Goal: Information Seeking & Learning: Learn about a topic

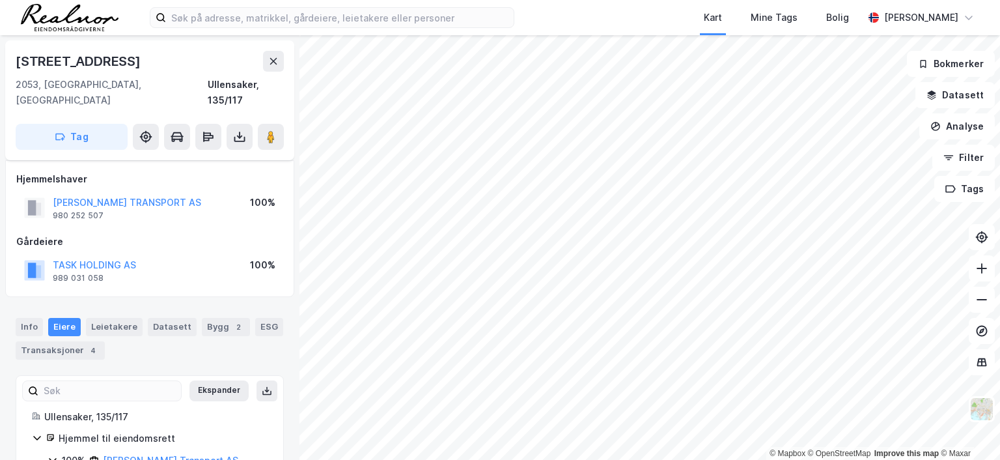
scroll to position [47, 0]
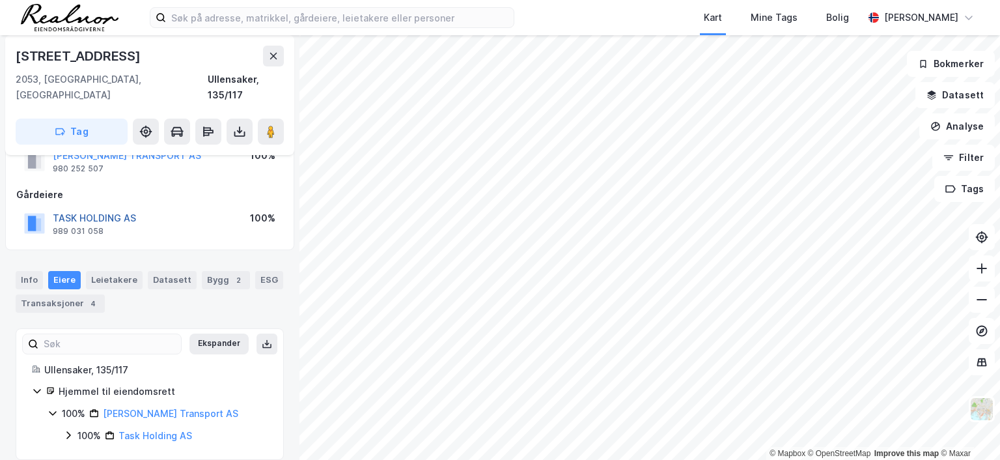
click at [0, 0] on button "TASK HOLDING AS" at bounding box center [0, 0] width 0 height 0
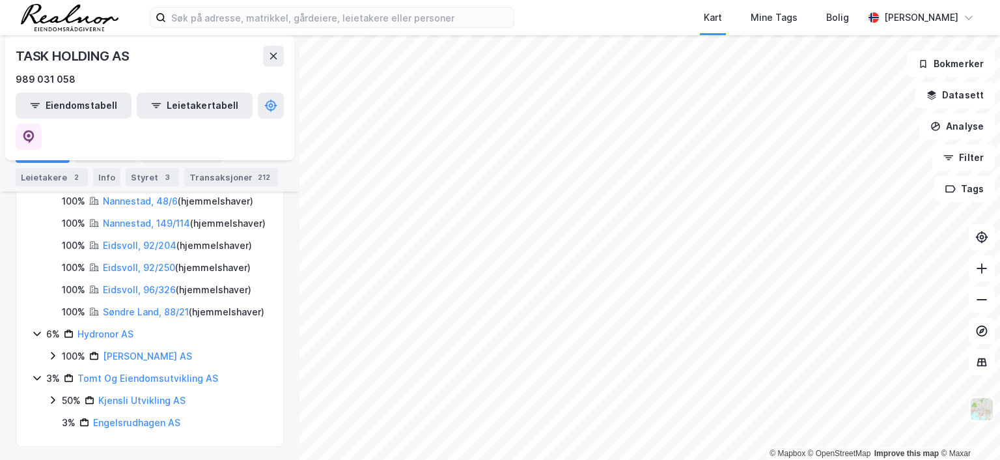
scroll to position [441, 0]
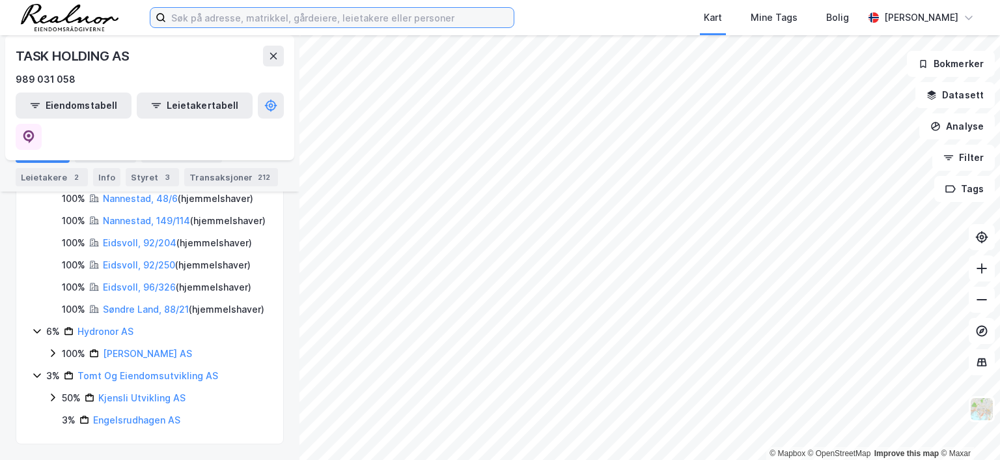
click at [232, 16] on input at bounding box center [340, 18] width 348 height 20
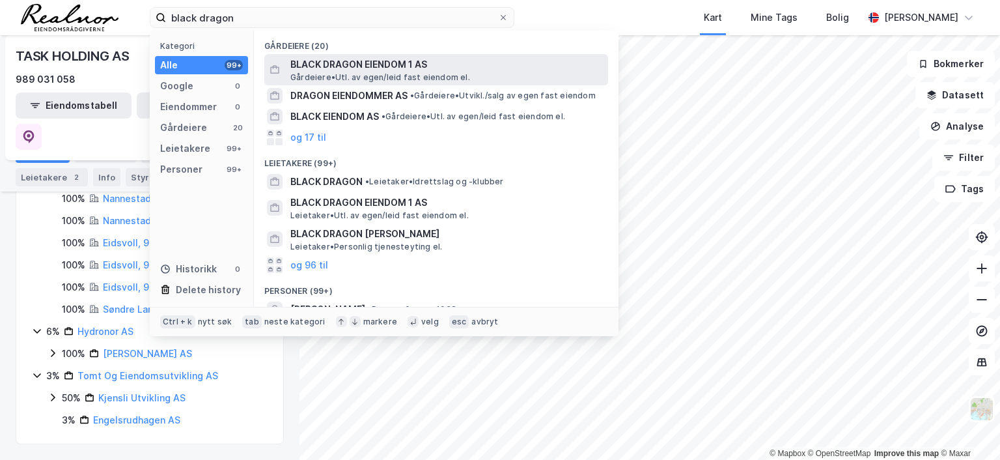
click at [365, 64] on span "BLACK DRAGON EIENDOM 1 AS" at bounding box center [446, 65] width 313 height 16
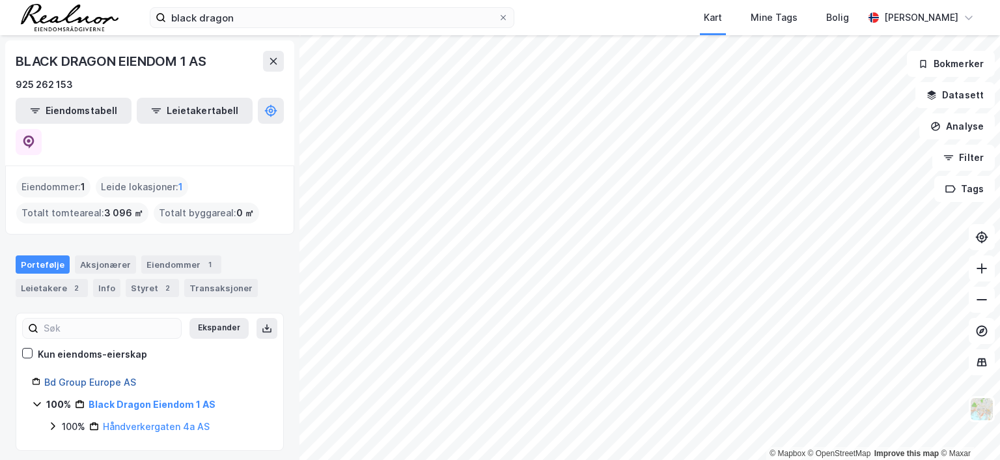
click at [107, 376] on link "Bd Group Europe AS" at bounding box center [90, 381] width 92 height 11
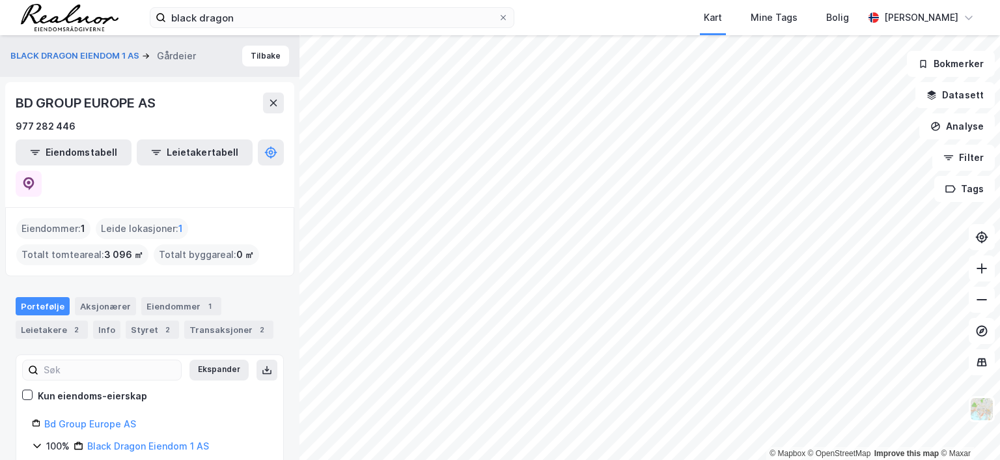
scroll to position [16, 0]
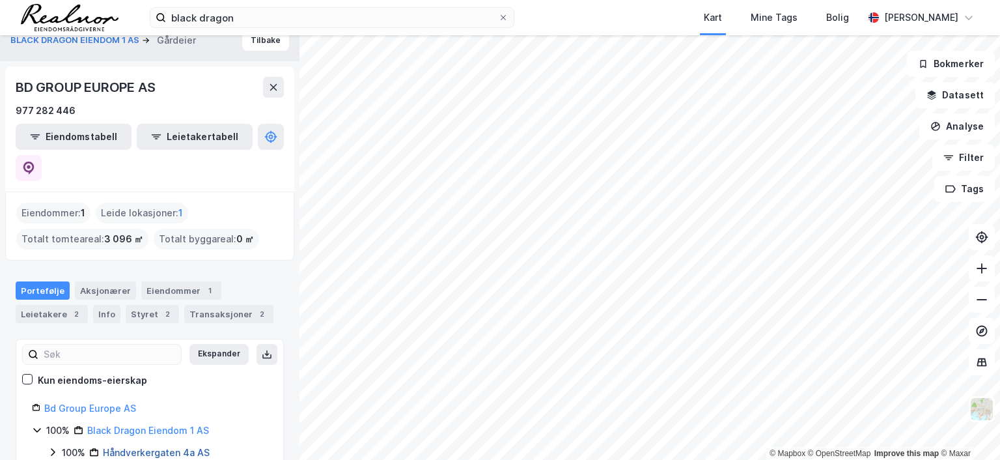
click at [167, 447] on link "Håndverkergaten 4a AS" at bounding box center [156, 452] width 107 height 11
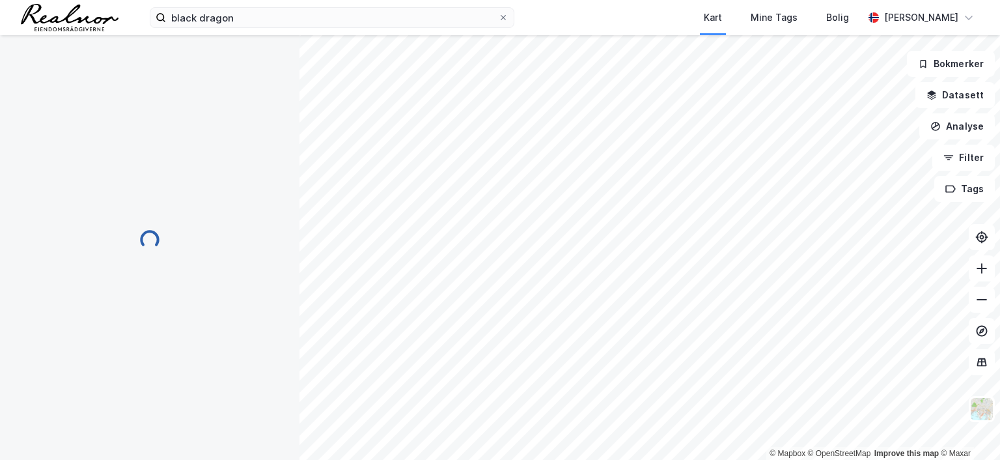
scroll to position [0, 0]
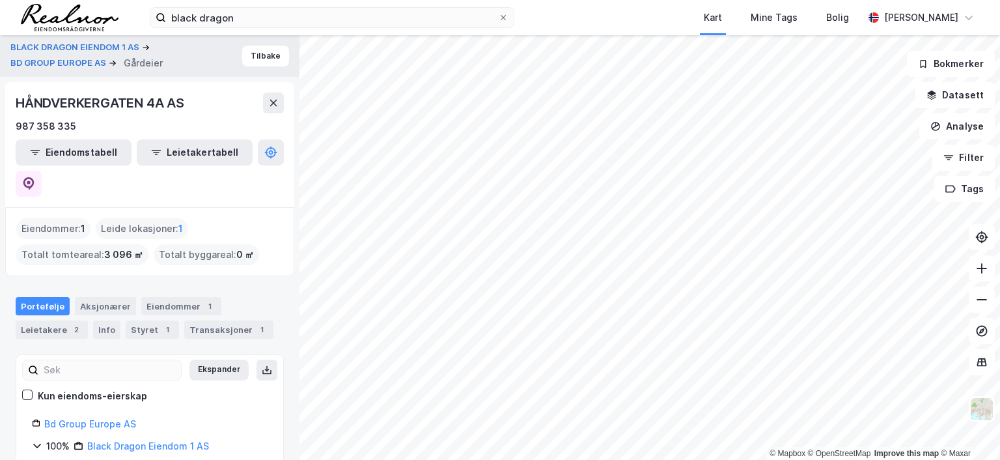
scroll to position [38, 0]
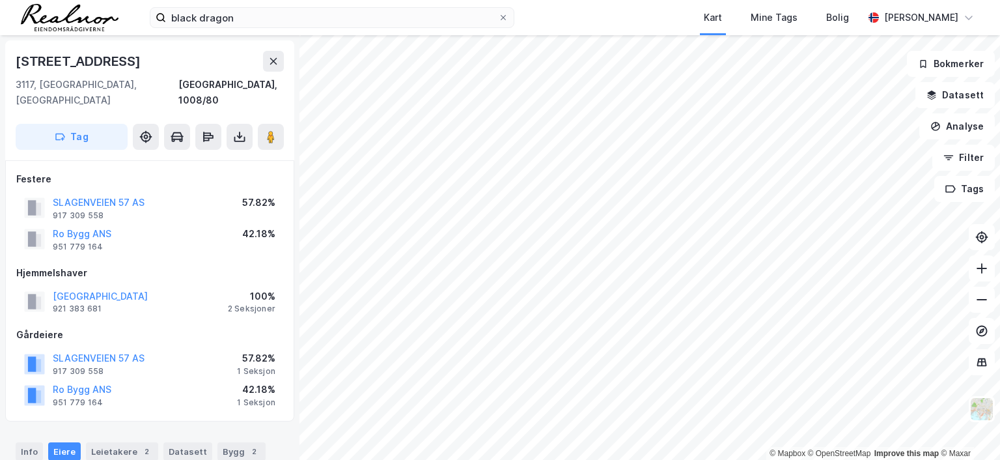
scroll to position [47, 0]
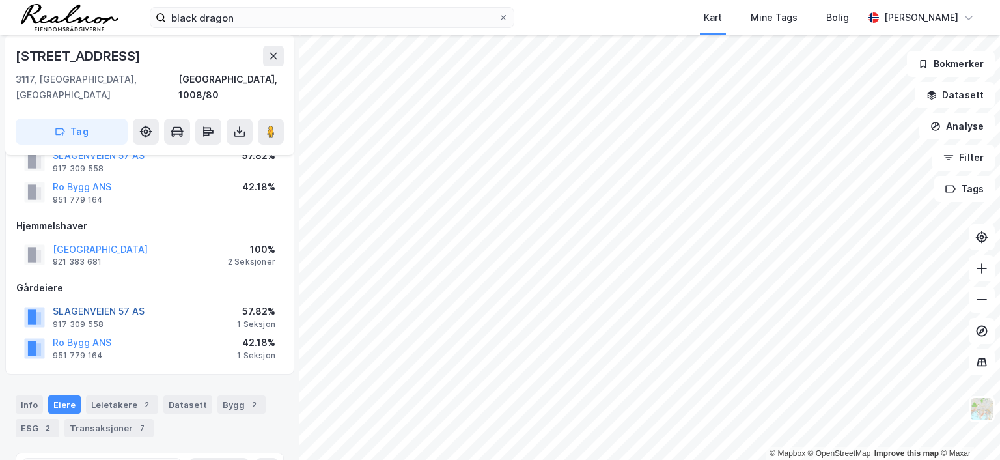
click at [0, 0] on button "SLAGENVEIEN 57 AS" at bounding box center [0, 0] width 0 height 0
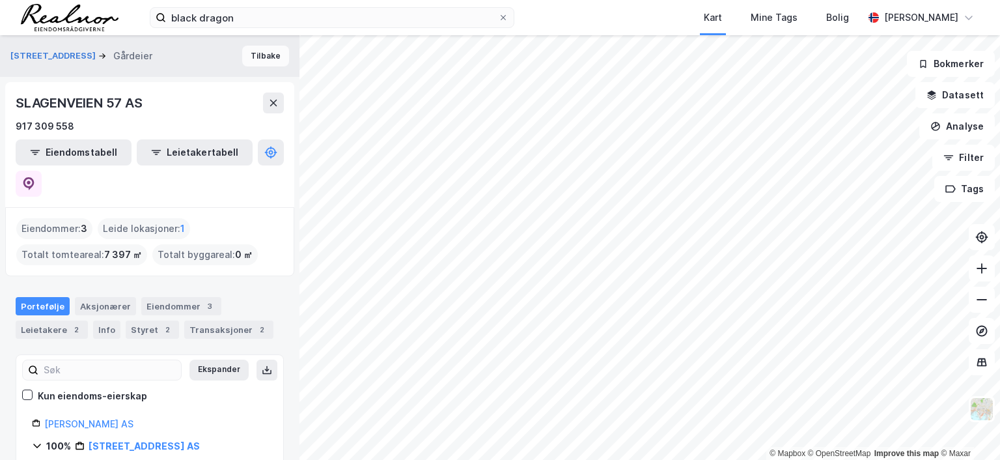
click at [264, 57] on button "Tilbake" at bounding box center [265, 56] width 47 height 21
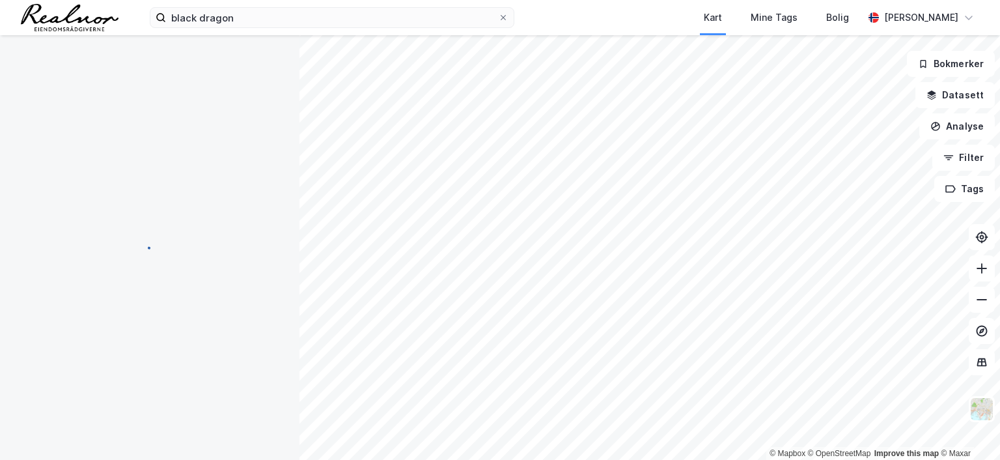
scroll to position [47, 0]
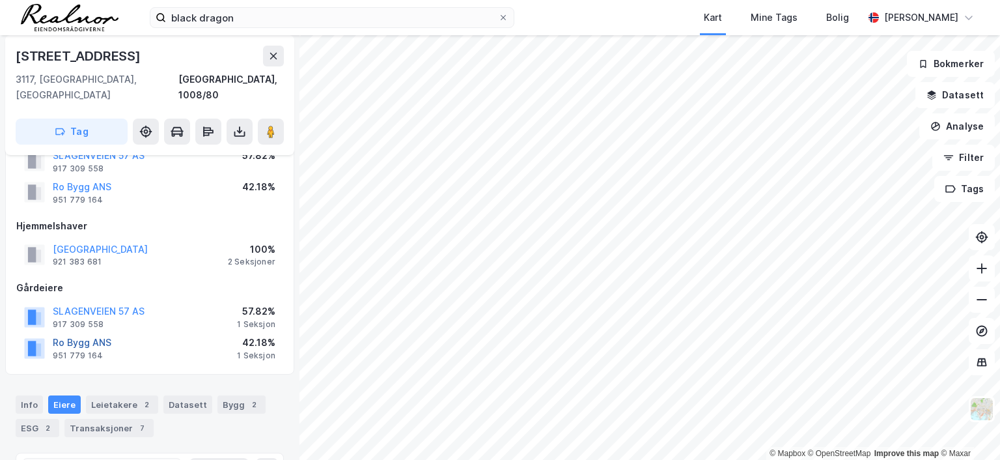
click at [0, 0] on button "Ro Bygg ANS" at bounding box center [0, 0] width 0 height 0
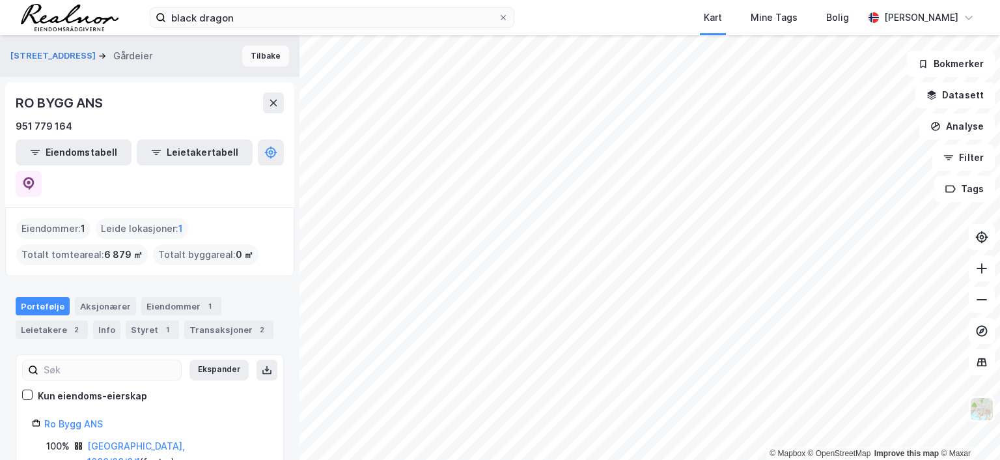
click at [257, 55] on button "Tilbake" at bounding box center [265, 56] width 47 height 21
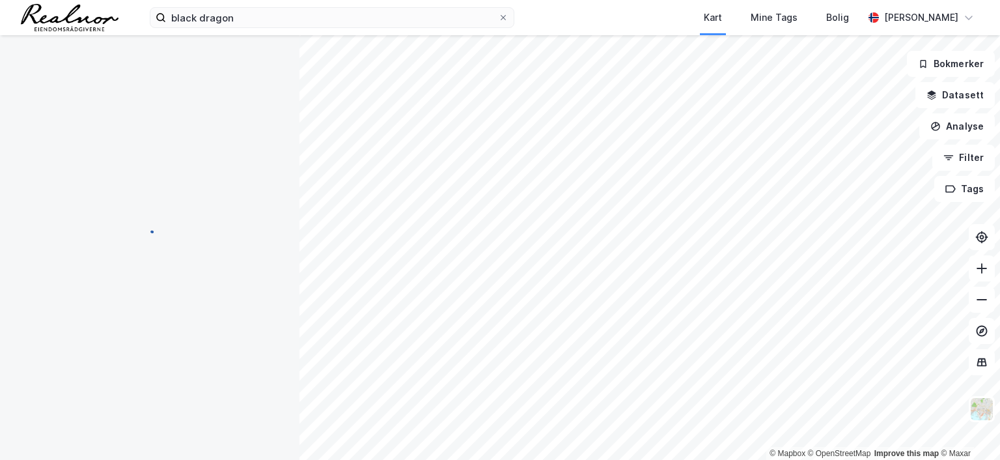
scroll to position [47, 0]
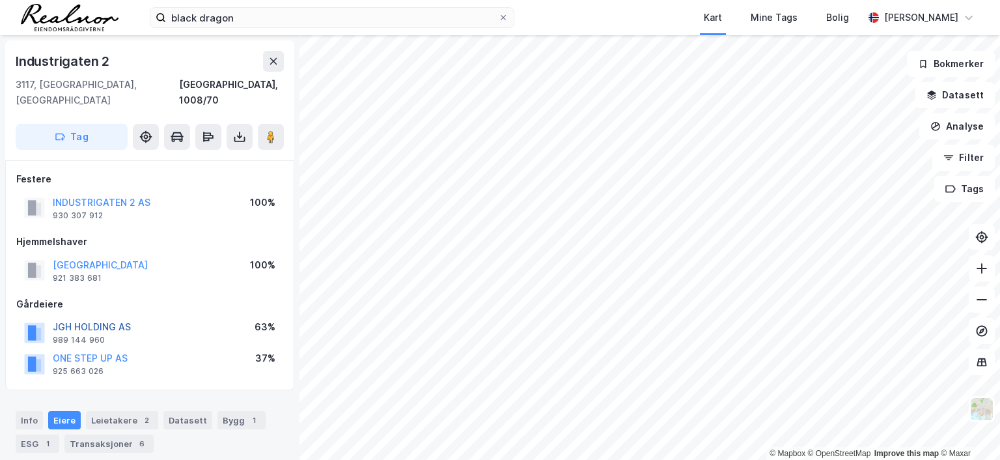
click at [0, 0] on button "JGH HOLDING AS" at bounding box center [0, 0] width 0 height 0
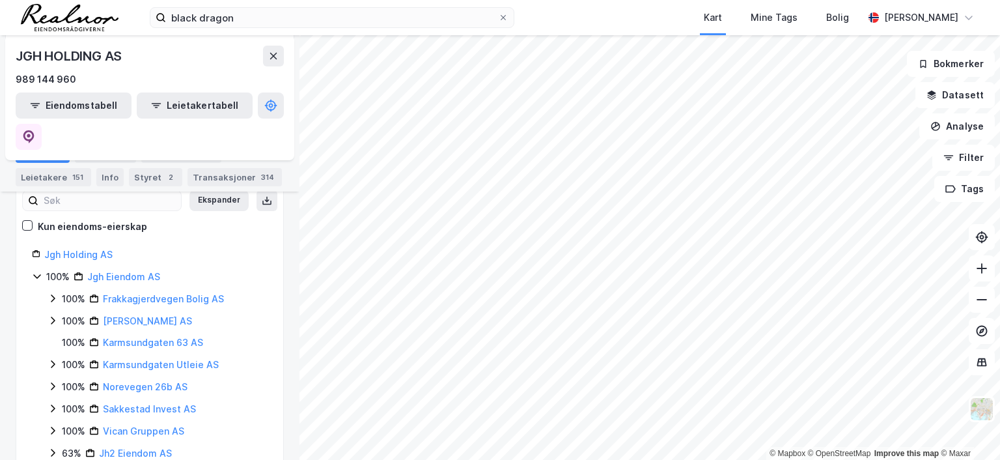
scroll to position [65, 0]
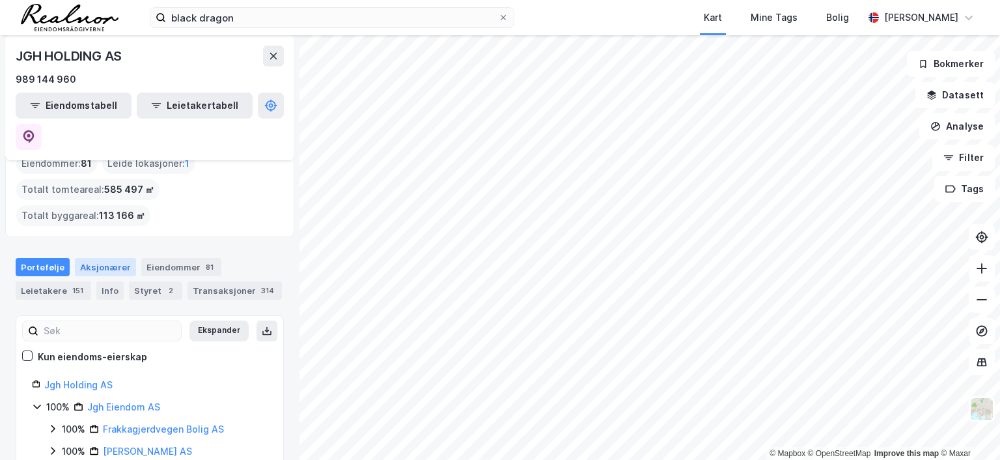
click at [107, 258] on div "Aksjonærer" at bounding box center [105, 267] width 61 height 18
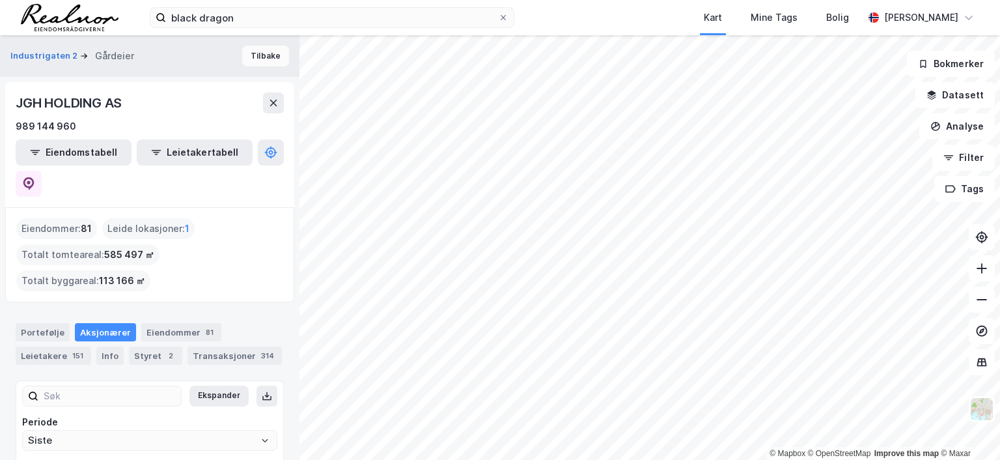
click at [262, 55] on button "Tilbake" at bounding box center [265, 56] width 47 height 21
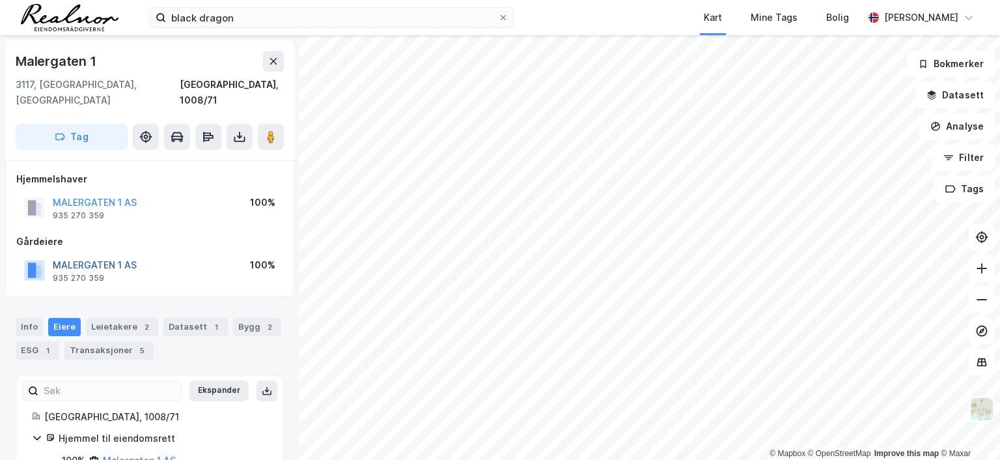
click at [0, 0] on button "MALERGATEN 1 AS" at bounding box center [0, 0] width 0 height 0
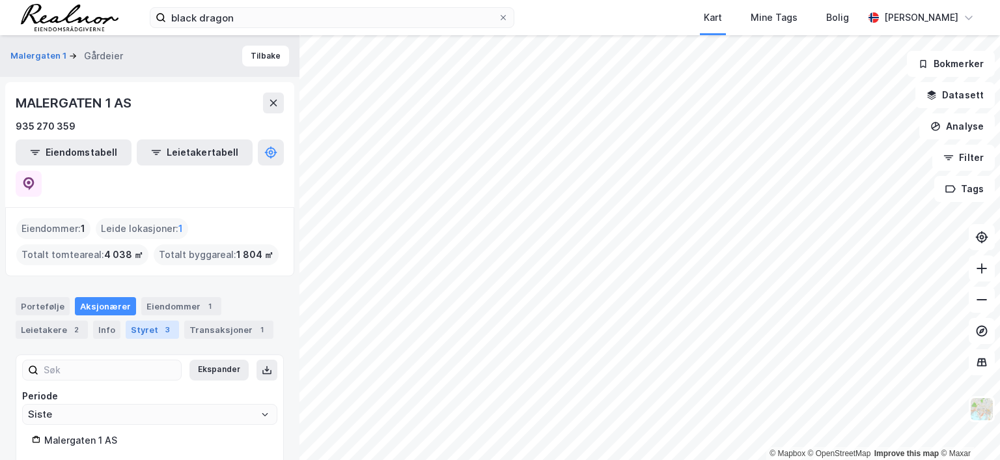
click at [148, 320] on div "Styret 3" at bounding box center [152, 329] width 53 height 18
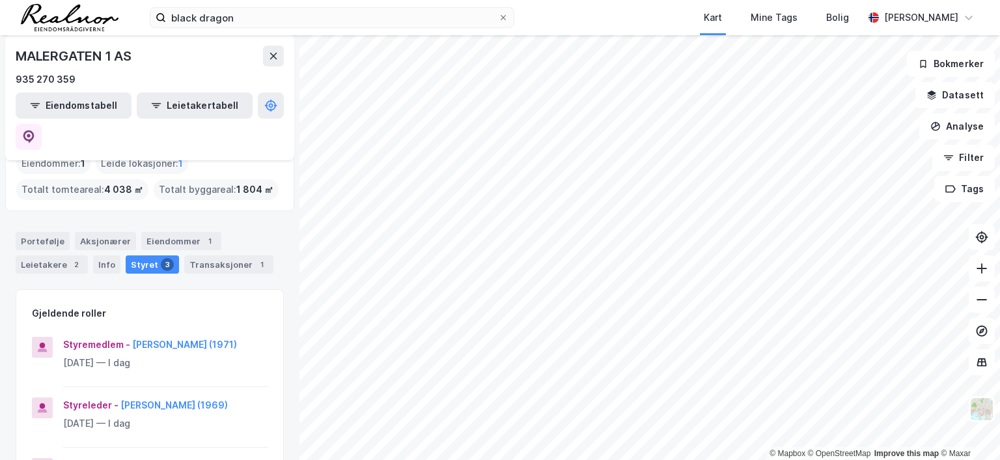
scroll to position [130, 0]
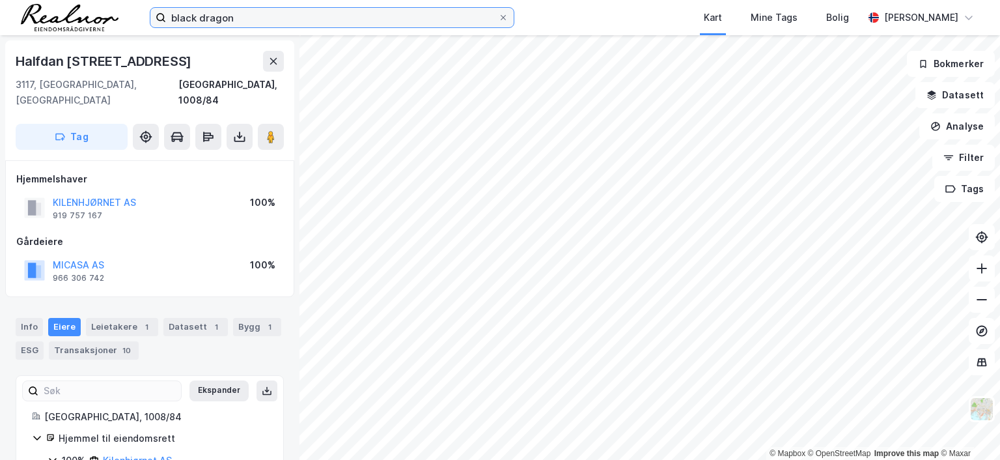
click at [255, 13] on input "black dragon" at bounding box center [332, 18] width 332 height 20
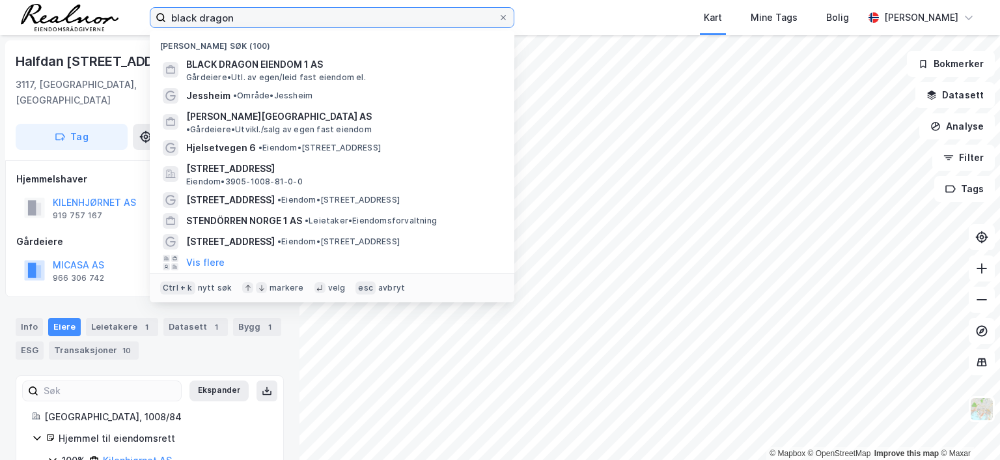
drag, startPoint x: 255, startPoint y: 14, endPoint x: 104, endPoint y: -3, distance: 152.1
click at [104, 0] on html "black dragon Nylige søk (100) BLACK DRAGON EIENDOM 1 AS Gårdeiere • Utl. av ege…" at bounding box center [500, 230] width 1000 height 460
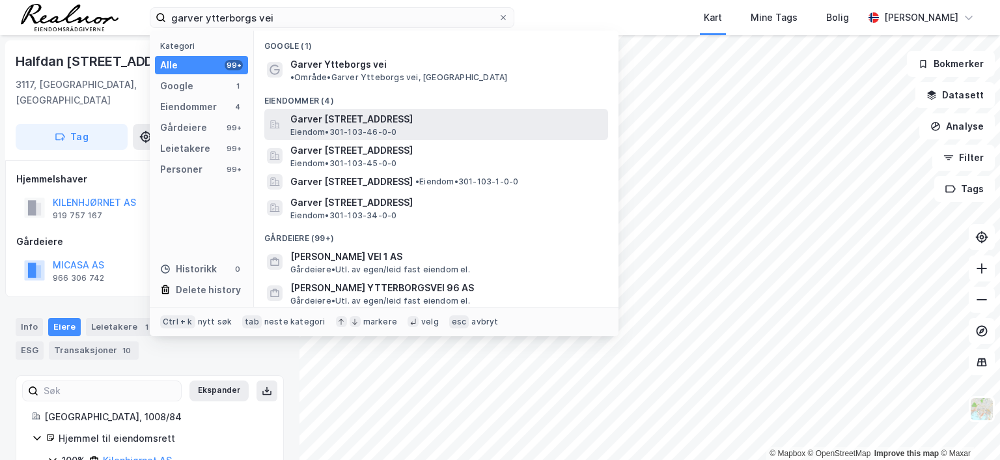
click at [363, 111] on span "Garver [STREET_ADDRESS]" at bounding box center [446, 119] width 313 height 16
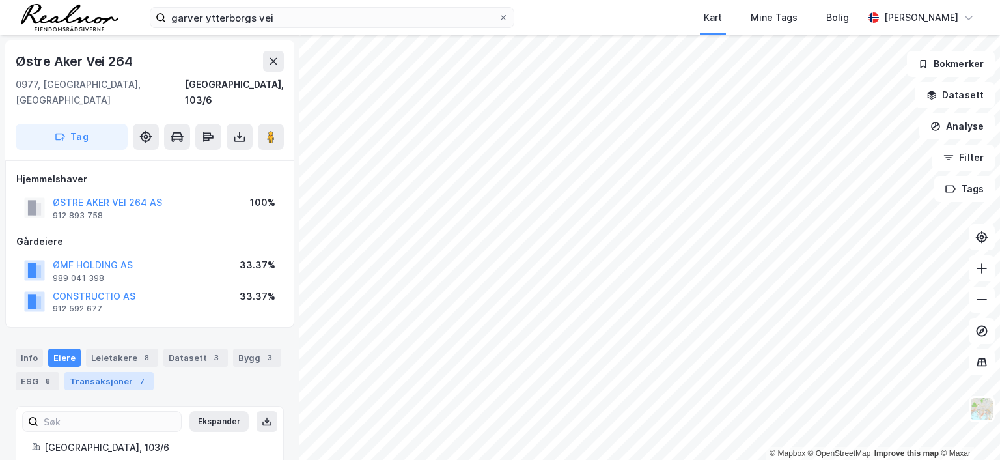
click at [124, 372] on div "Transaksjoner 7" at bounding box center [108, 381] width 89 height 18
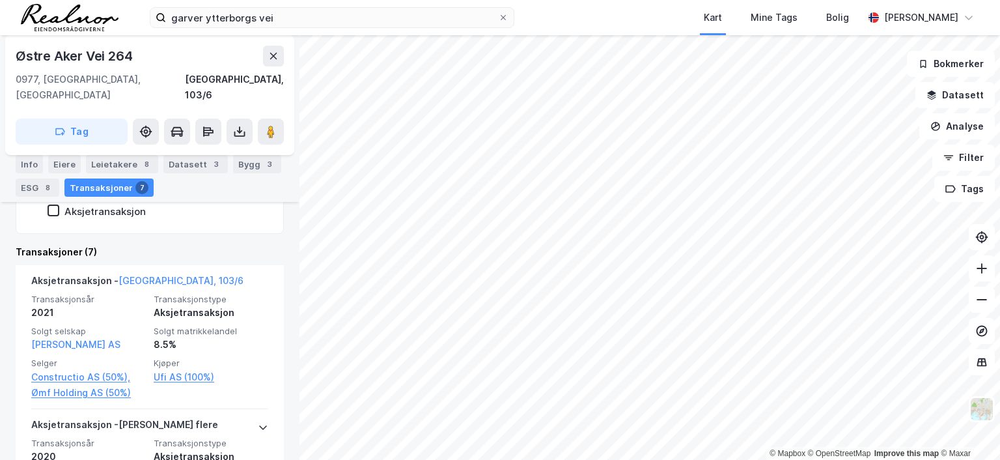
scroll to position [370, 0]
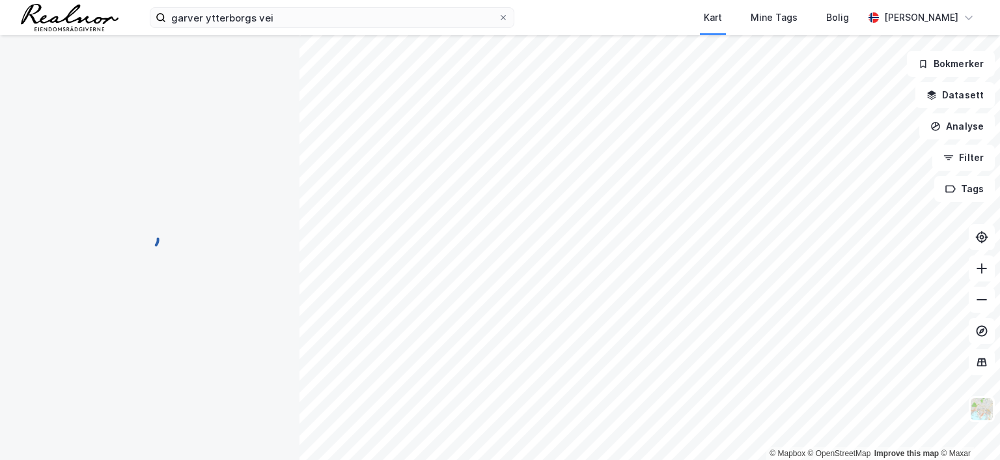
scroll to position [158, 0]
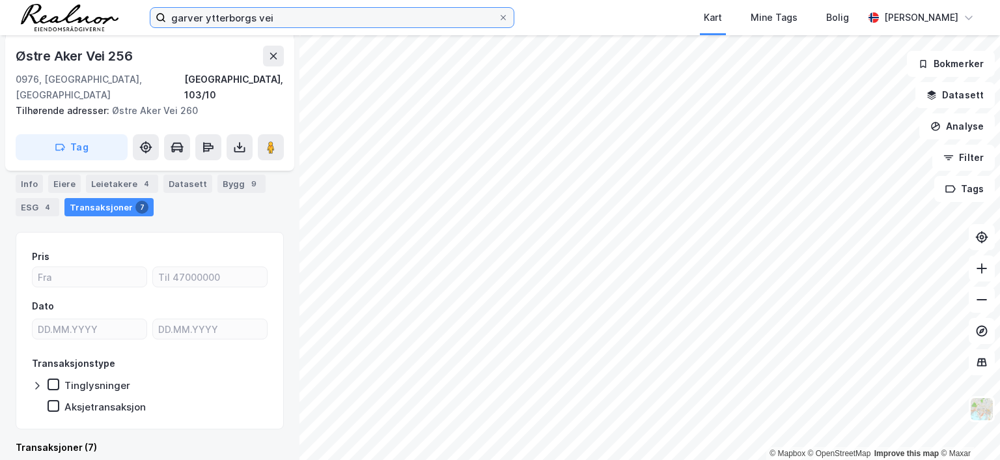
click at [284, 14] on input "garver ytterborgs vei" at bounding box center [332, 18] width 332 height 20
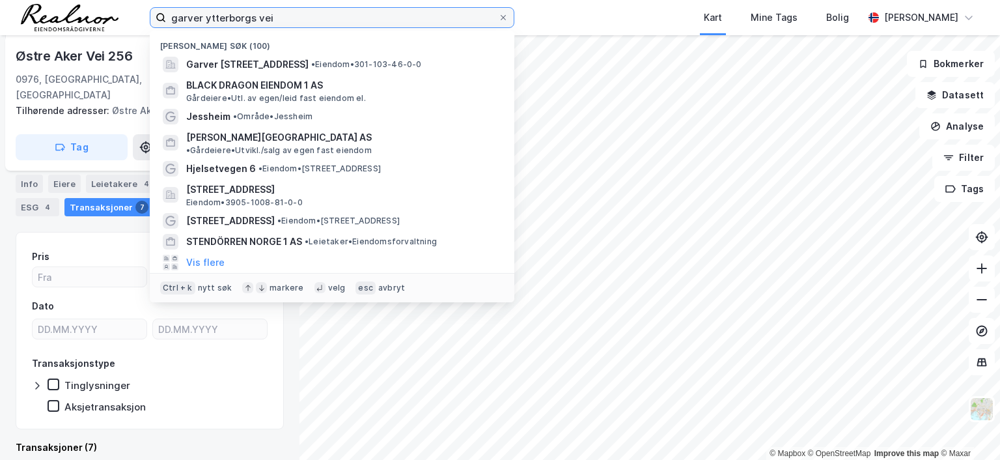
drag, startPoint x: 284, startPoint y: 14, endPoint x: 110, endPoint y: 7, distance: 174.1
click at [110, 7] on div "garver ytterborgs vei Nylige søk (100) Garver [STREET_ADDRESS] • Eiendom • 301-…" at bounding box center [500, 17] width 1000 height 35
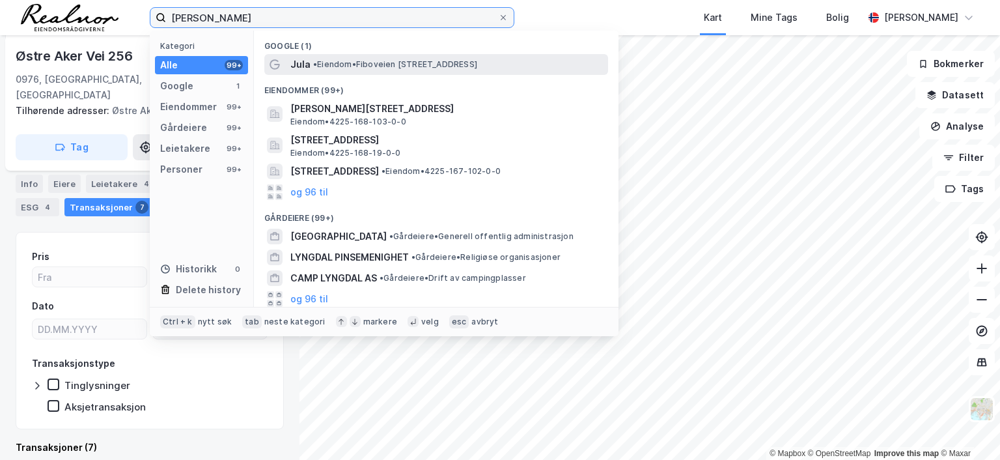
type input "[PERSON_NAME]"
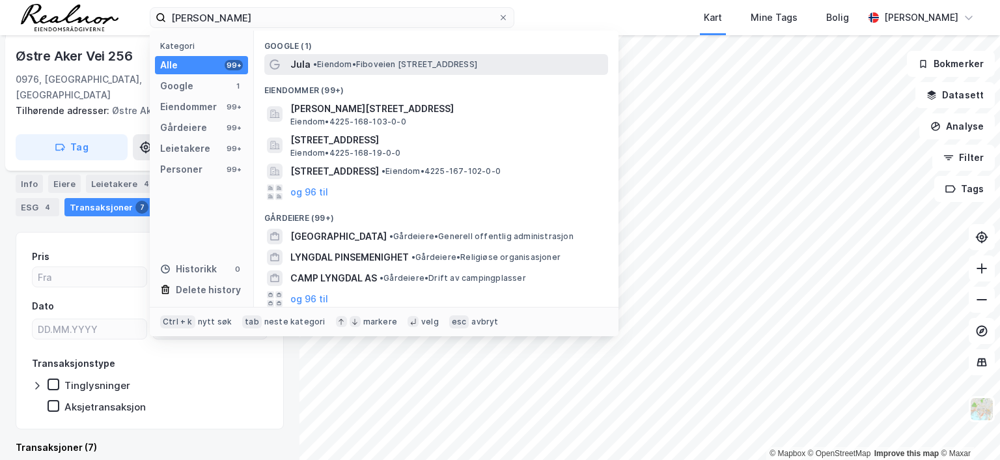
click at [402, 59] on span "• Eiendom • [STREET_ADDRESS]" at bounding box center [395, 64] width 164 height 10
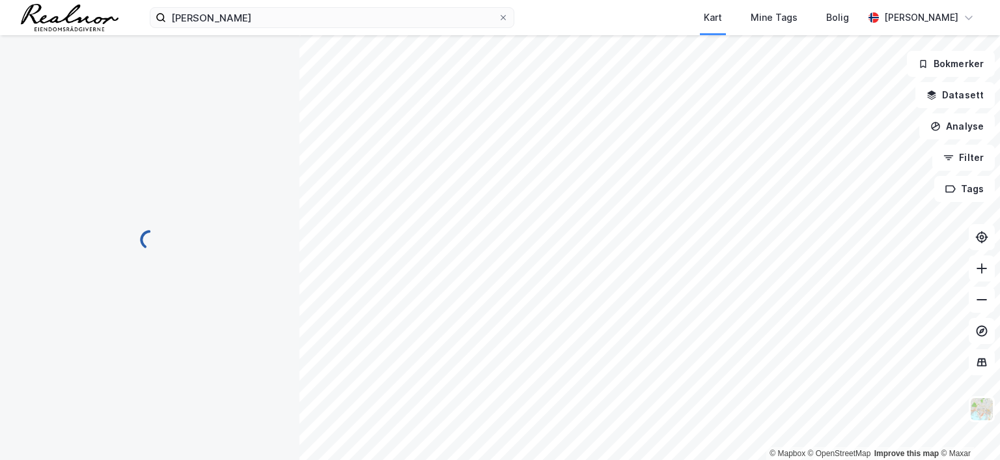
scroll to position [158, 0]
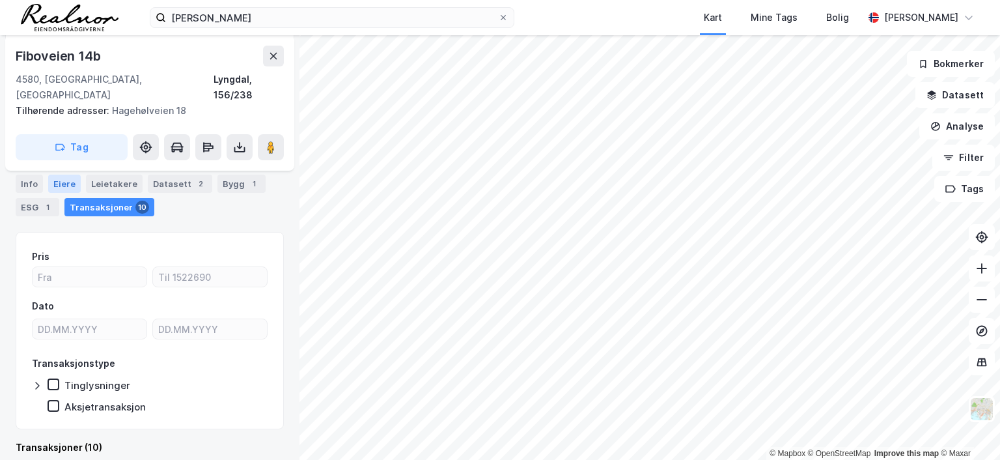
click at [65, 180] on div "Eiere" at bounding box center [64, 184] width 33 height 18
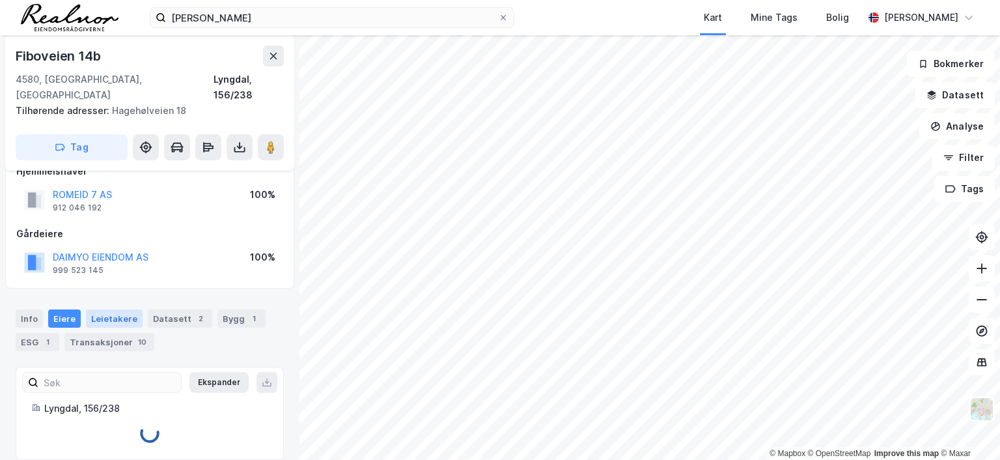
scroll to position [78, 0]
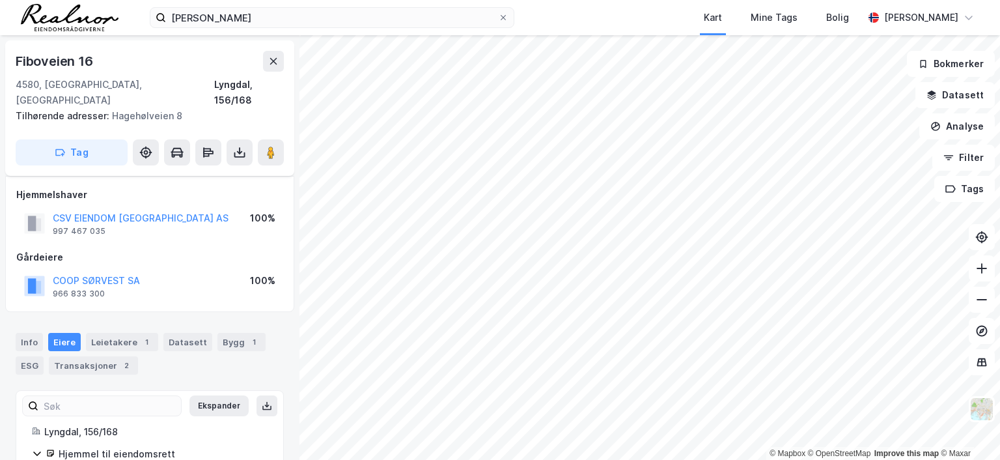
scroll to position [63, 0]
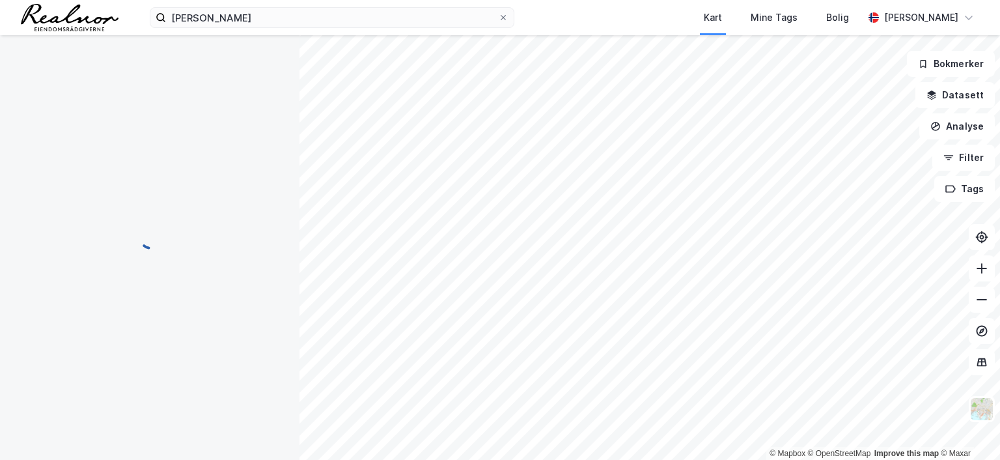
scroll to position [63, 0]
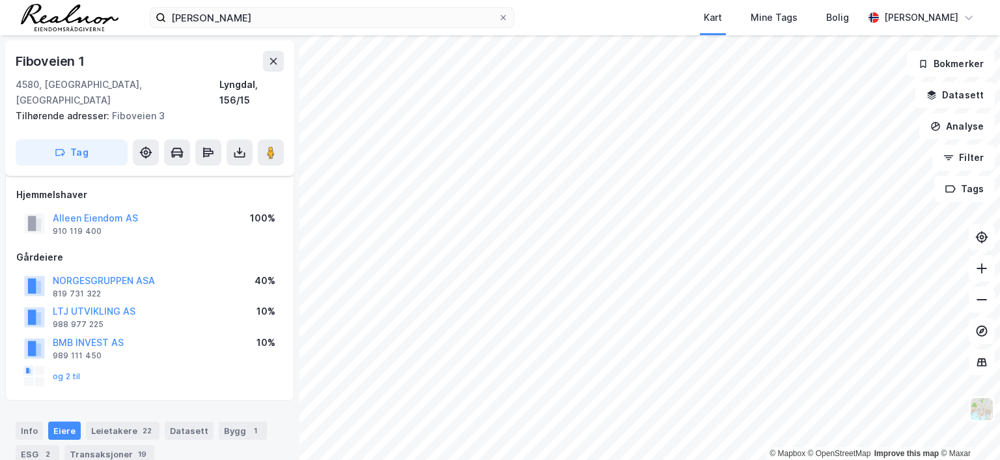
scroll to position [63, 0]
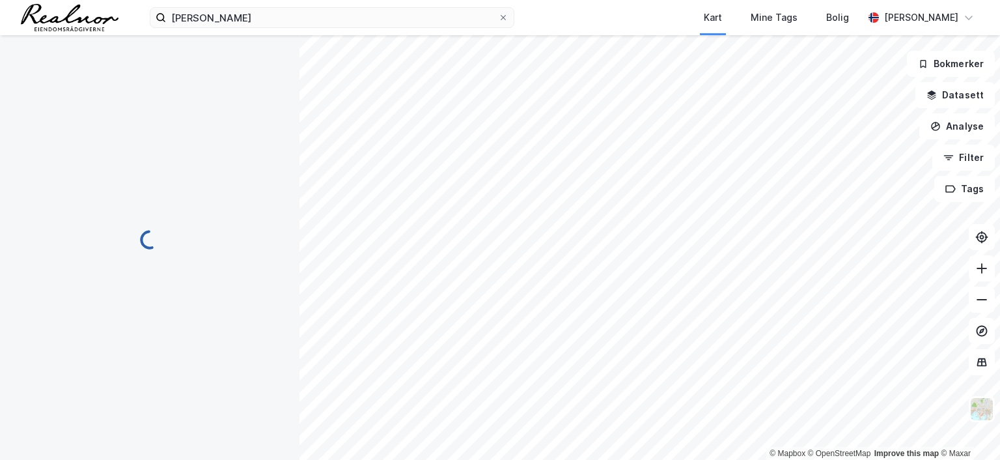
scroll to position [63, 0]
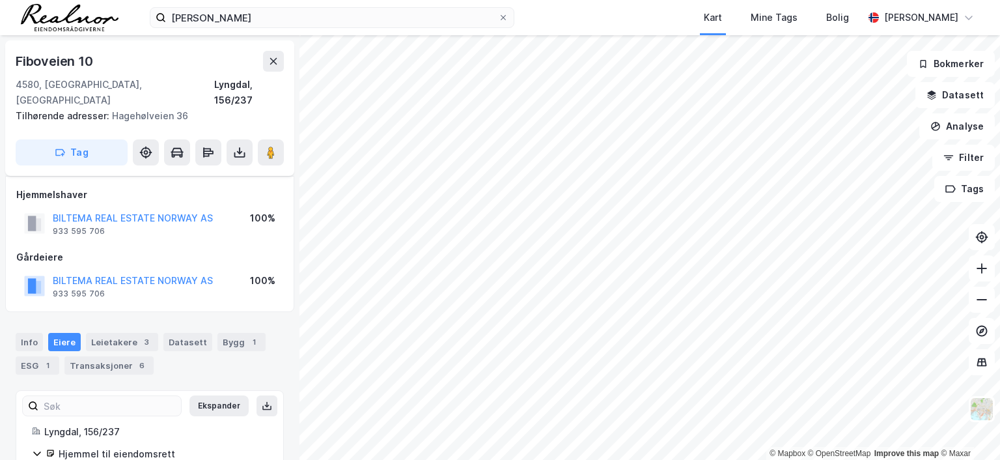
scroll to position [63, 0]
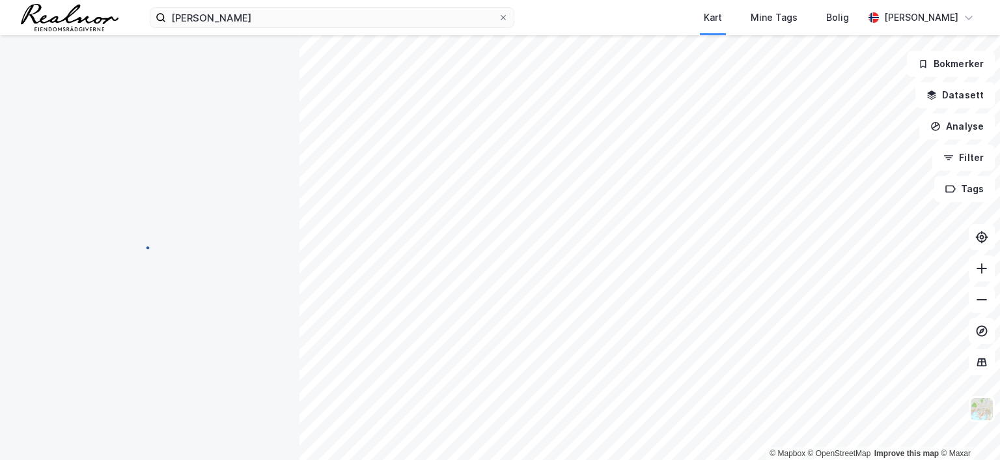
scroll to position [63, 0]
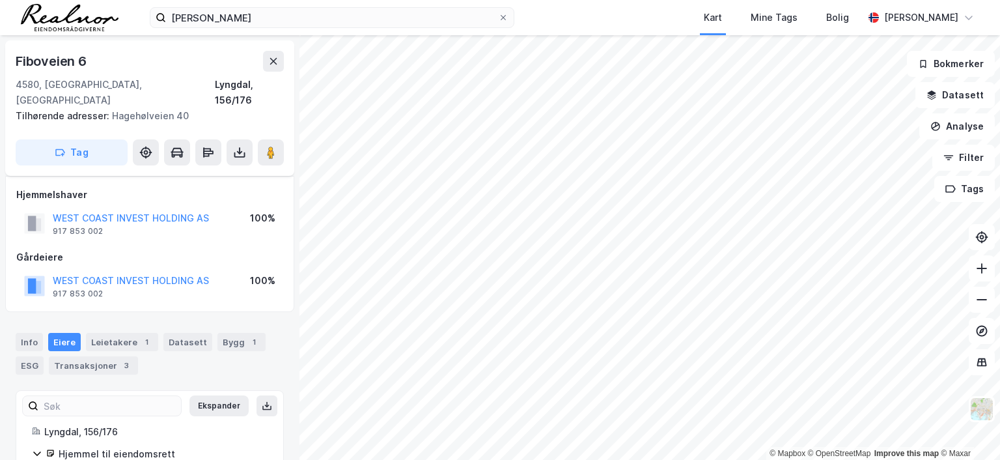
scroll to position [63, 0]
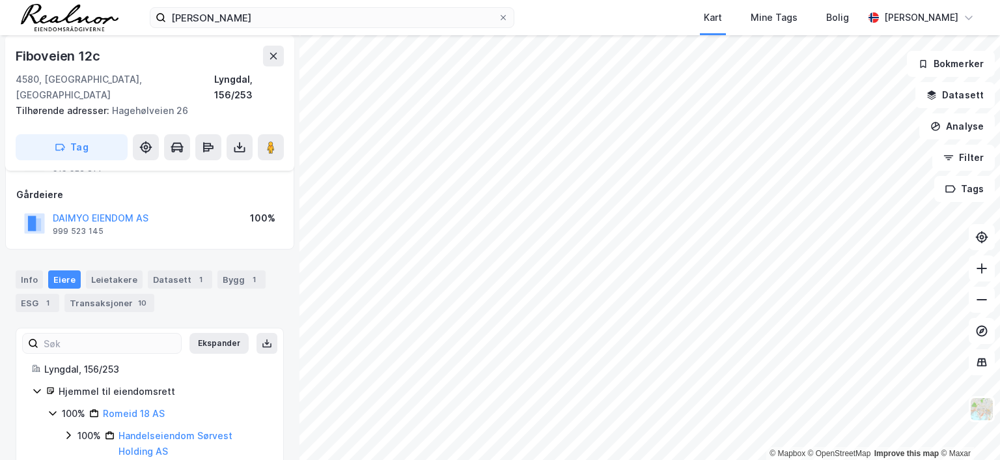
scroll to position [78, 0]
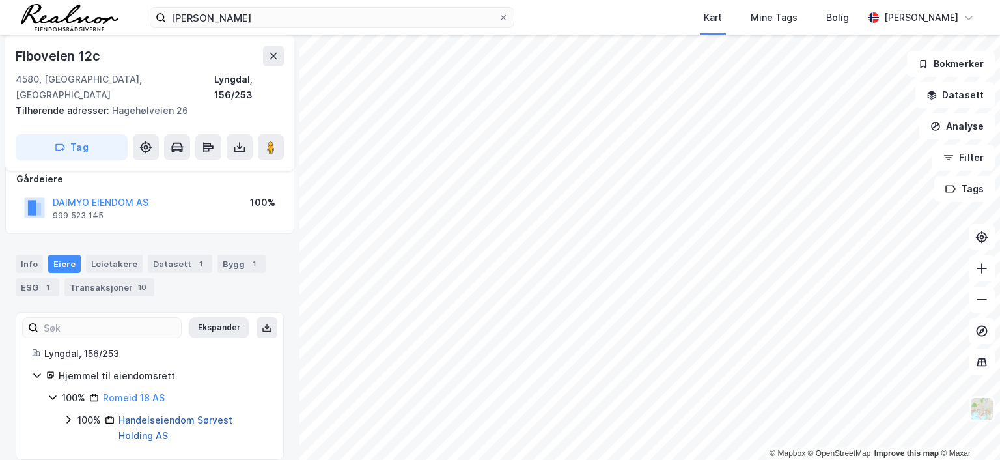
click at [150, 414] on link "Handelseiendom Sørvest Holding AS" at bounding box center [176, 427] width 114 height 27
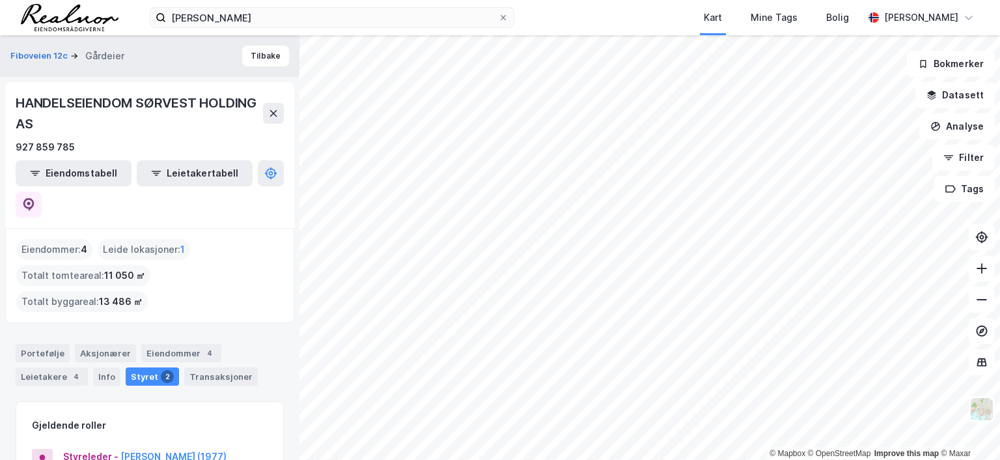
scroll to position [65, 0]
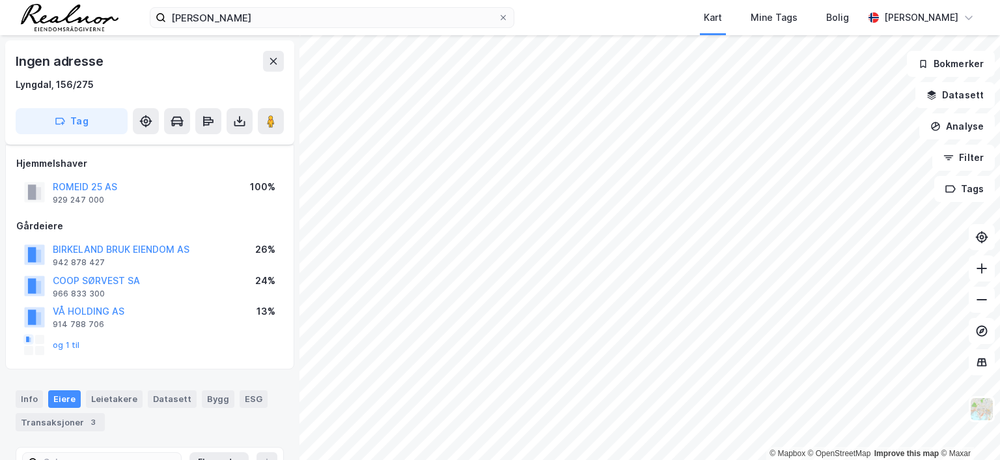
scroll to position [78, 0]
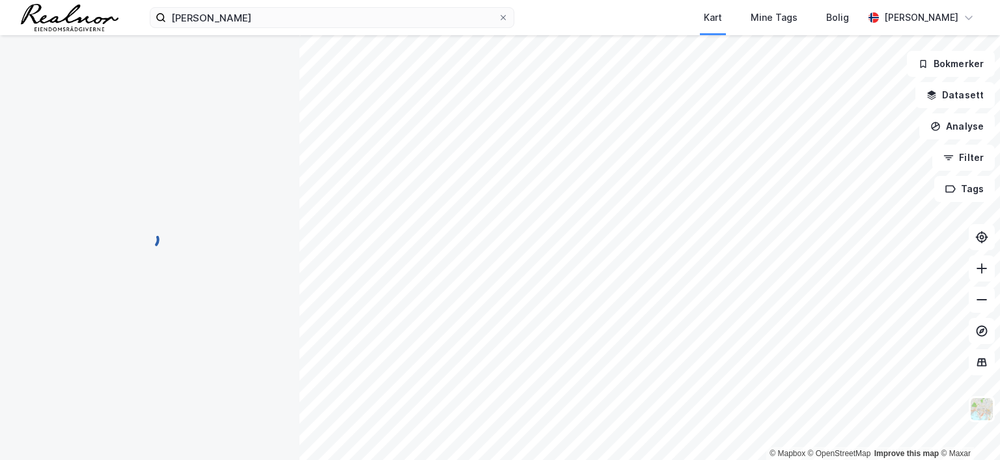
scroll to position [23, 0]
